Goal: Navigation & Orientation: Find specific page/section

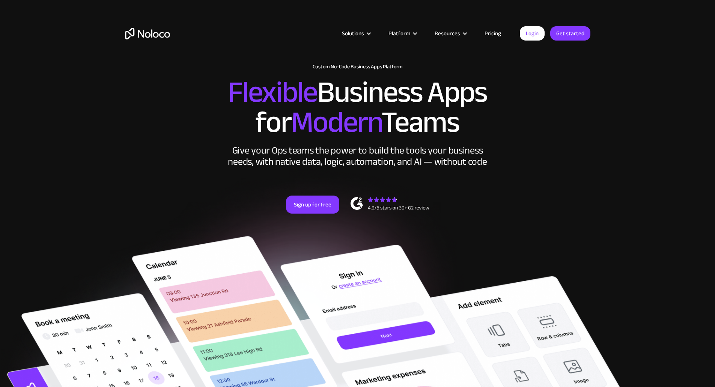
click at [496, 35] on link "Pricing" at bounding box center [492, 34] width 35 height 10
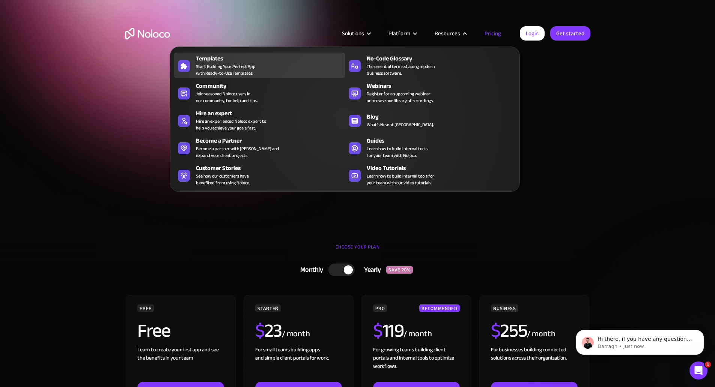
click at [238, 77] on span "Start Building Your Perfect App with Ready-to-Use Templates" at bounding box center [226, 70] width 60 height 14
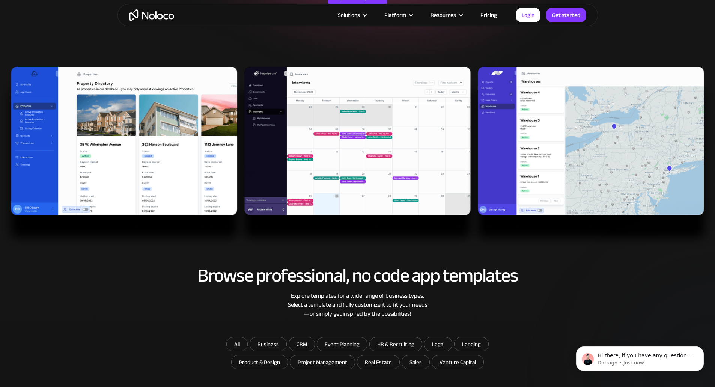
click at [122, 119] on img at bounding box center [357, 158] width 715 height 182
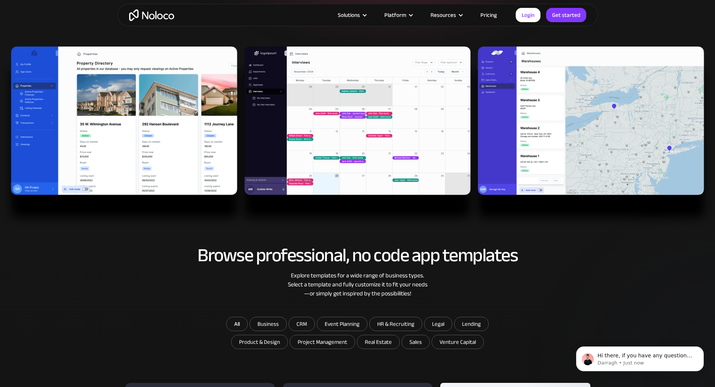
scroll to position [225, 0]
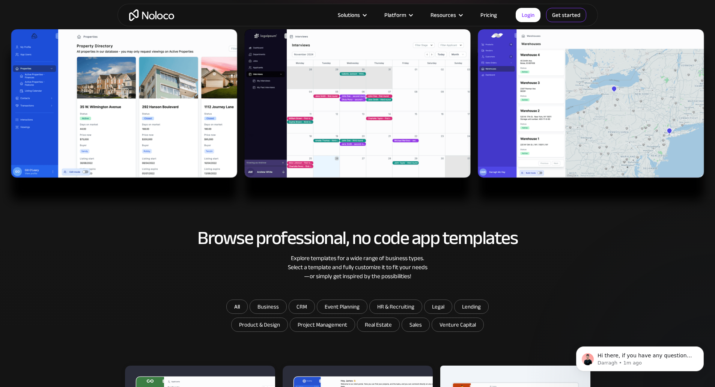
click at [0, 0] on link "Get started" at bounding box center [0, 0] width 0 height 0
